Goal: Information Seeking & Learning: Learn about a topic

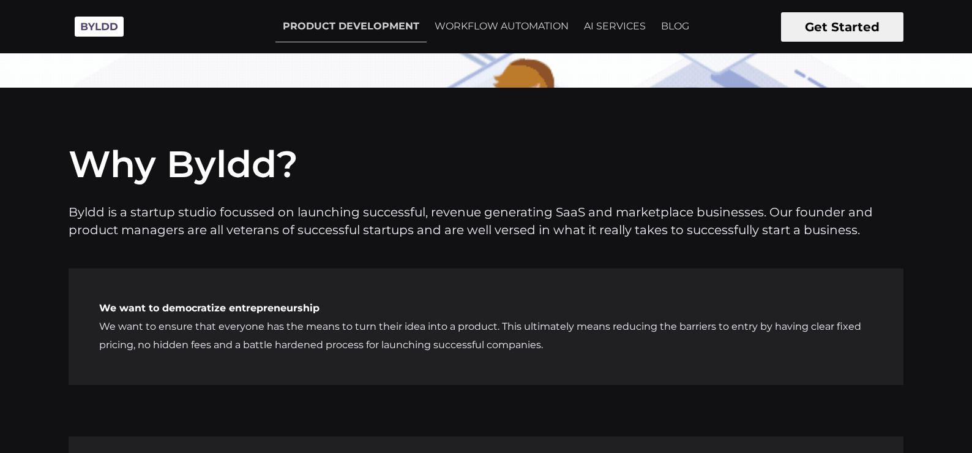
scroll to position [4482, 0]
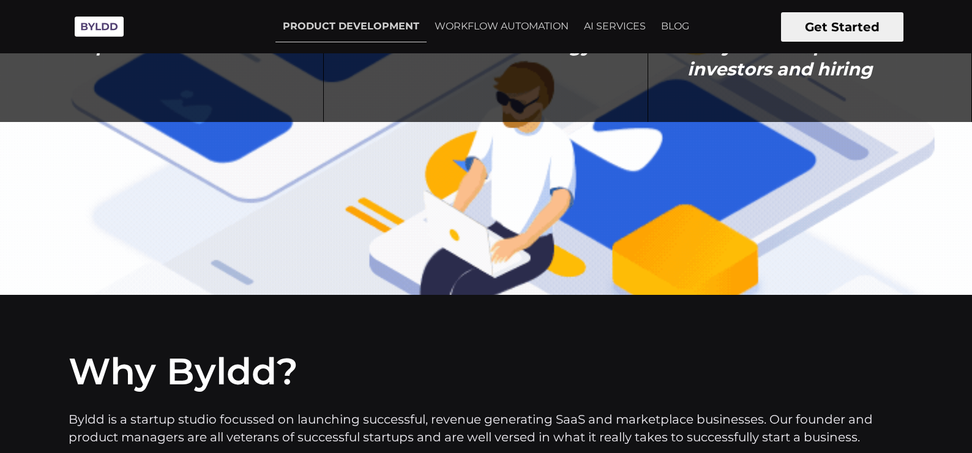
click at [860, 31] on button "Get Started" at bounding box center [842, 26] width 122 height 29
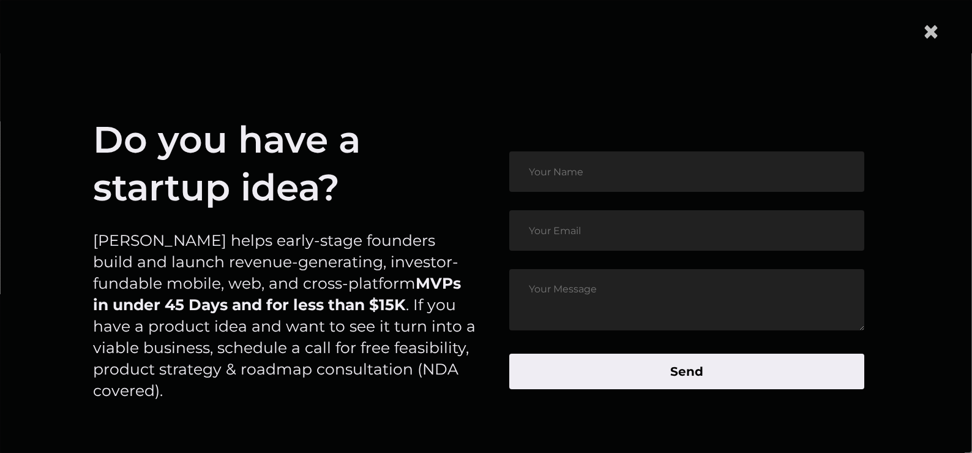
click at [931, 32] on span "×" at bounding box center [931, 31] width 18 height 37
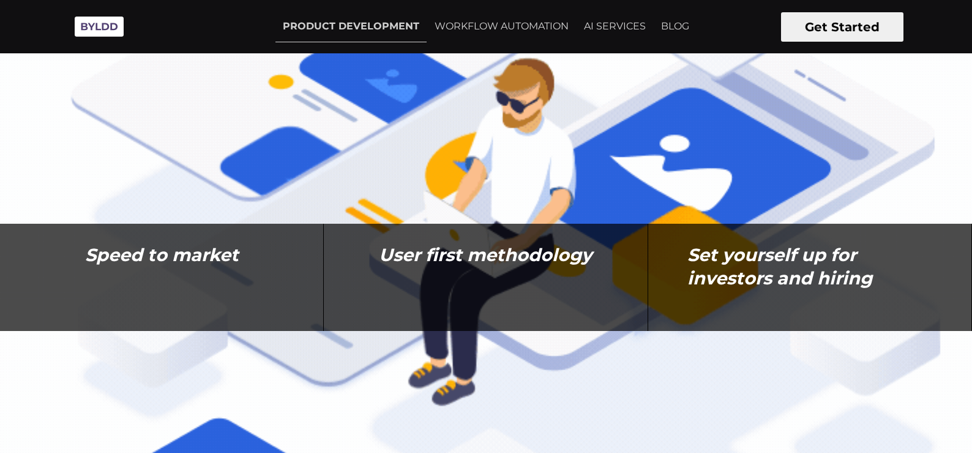
scroll to position [4237, 0]
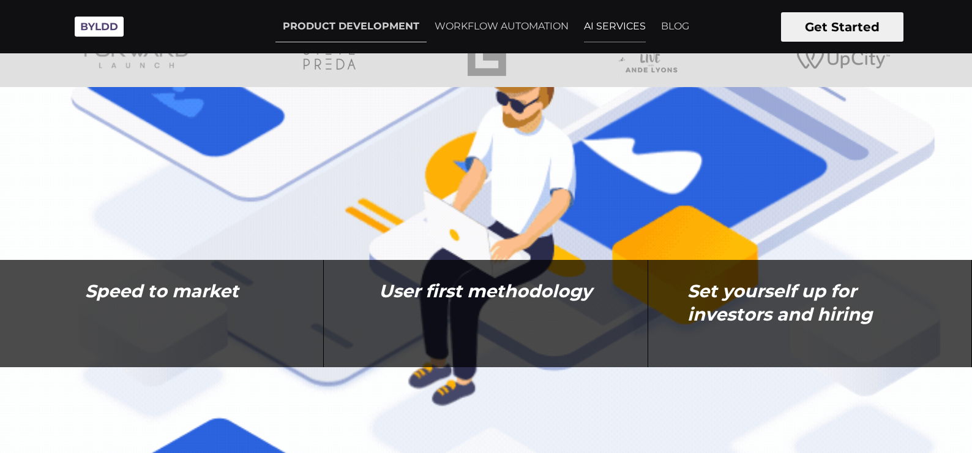
click at [634, 32] on link "AI SERVICES" at bounding box center [615, 26] width 77 height 31
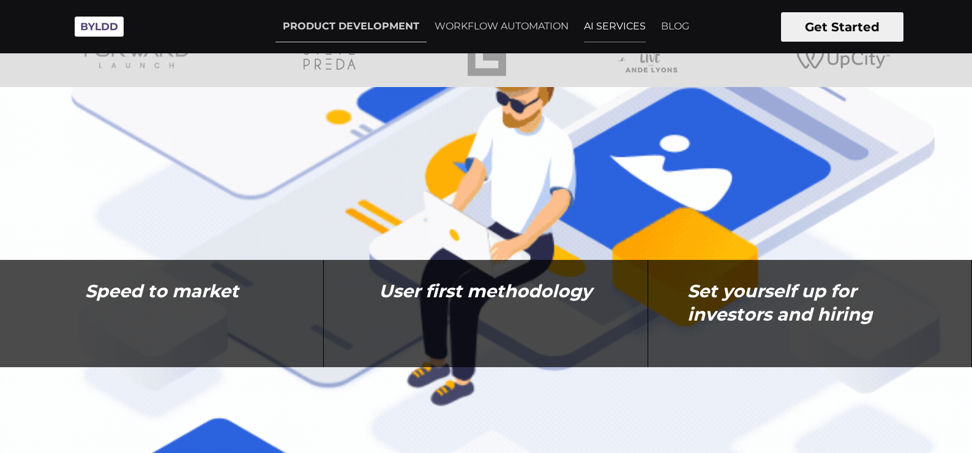
scroll to position [4236, 0]
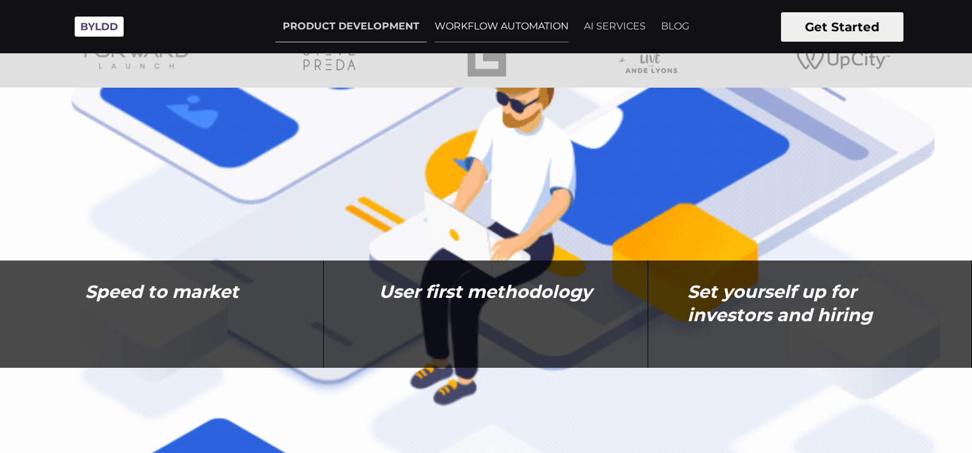
click at [486, 21] on link "WORKFLOW AUTOMATION" at bounding box center [501, 26] width 149 height 31
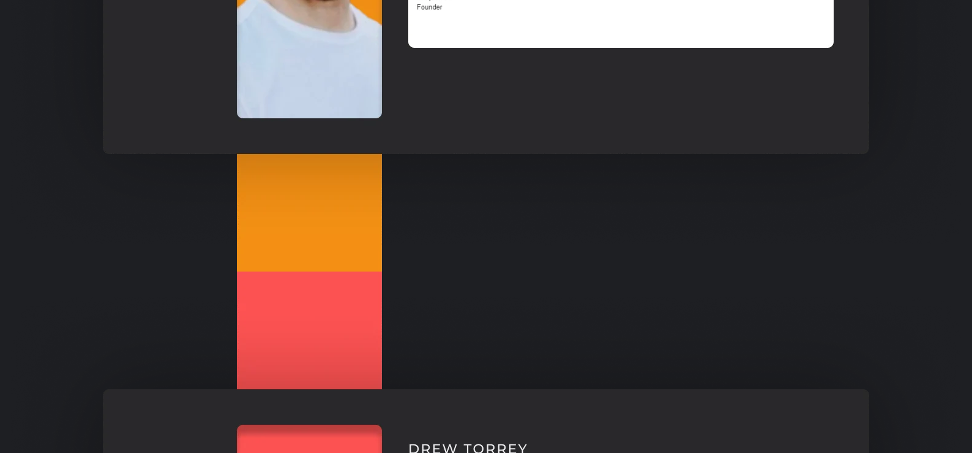
scroll to position [1653, 0]
